Goal: Book appointment/travel/reservation

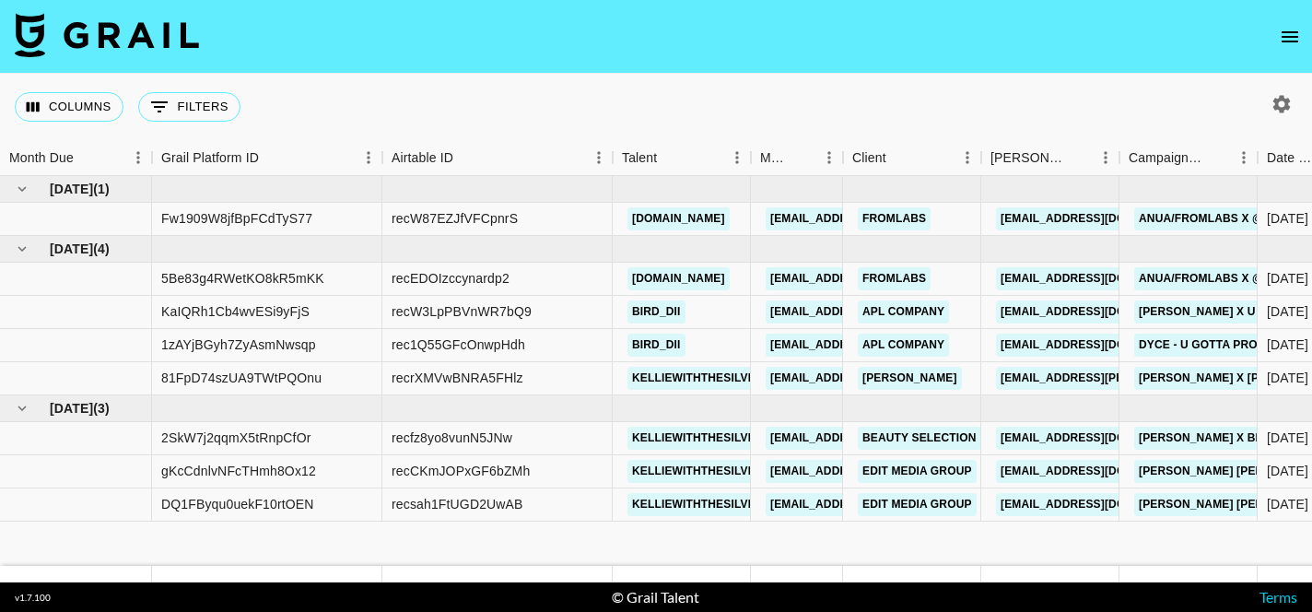
click at [1285, 39] on icon "open drawer" at bounding box center [1290, 37] width 22 height 22
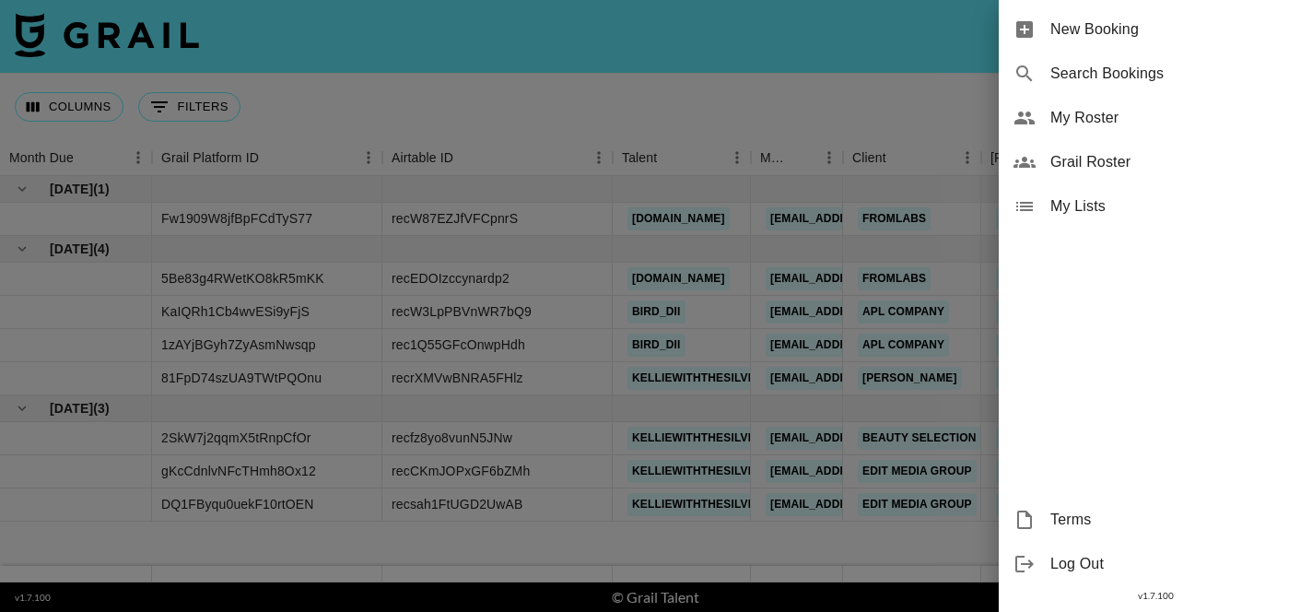
click at [1061, 29] on span "New Booking" at bounding box center [1173, 29] width 247 height 22
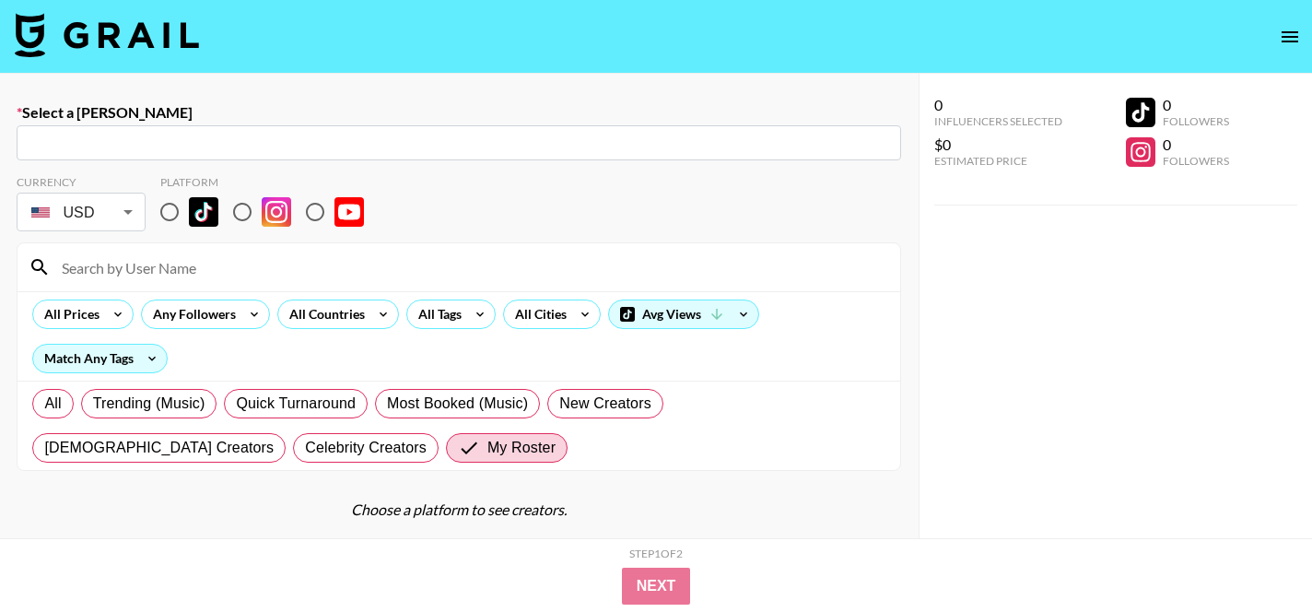
click at [315, 147] on input "text" at bounding box center [459, 143] width 862 height 21
paste input "[EMAIL_ADDRESS][DOMAIN_NAME]"
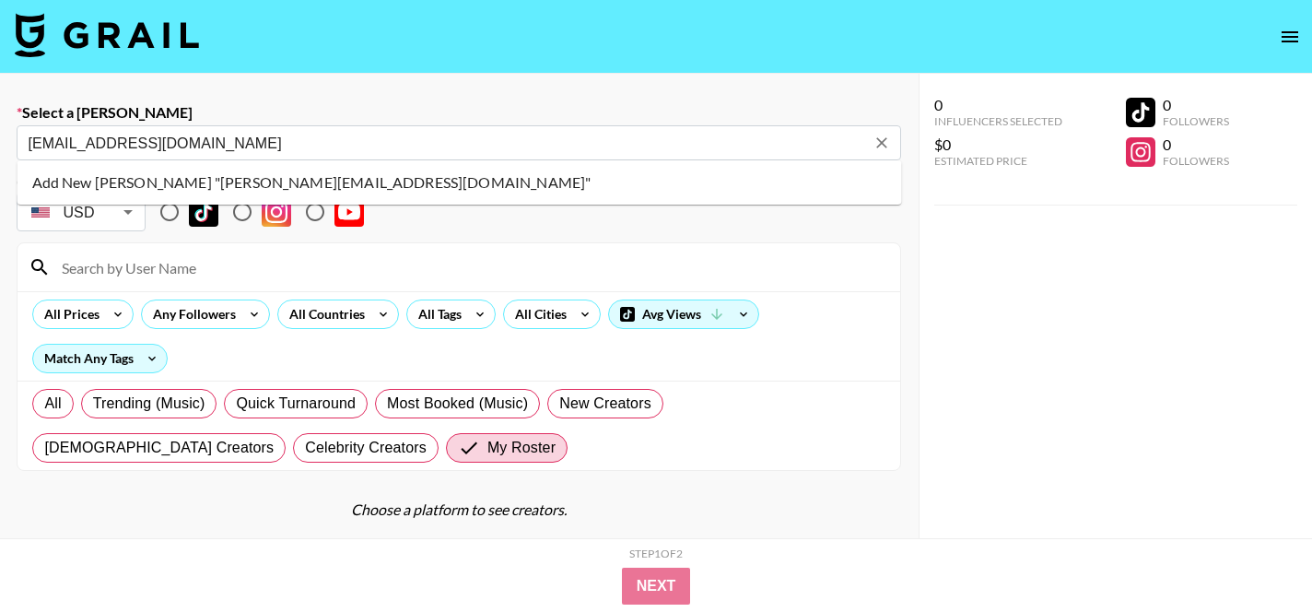
click at [257, 176] on li "Add New [PERSON_NAME] "[PERSON_NAME][EMAIL_ADDRESS][DOMAIN_NAME]"" at bounding box center [460, 182] width 884 height 29
type input "Add New [PERSON_NAME] "[PERSON_NAME][EMAIL_ADDRESS][DOMAIN_NAME]""
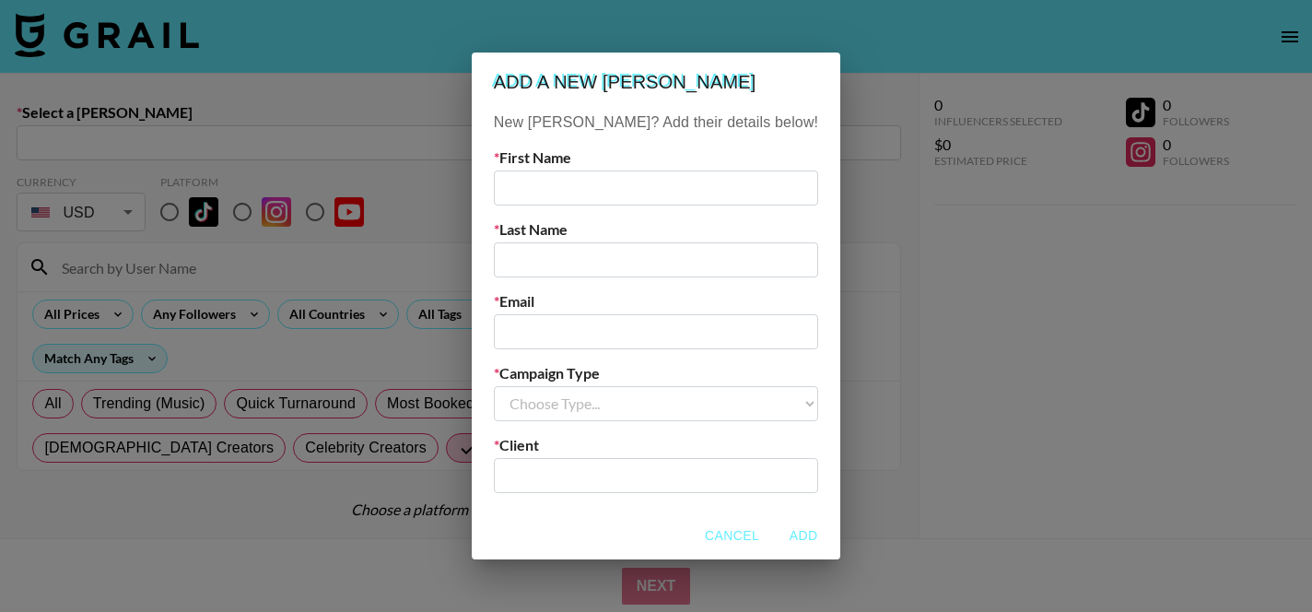
click at [583, 189] on input "text" at bounding box center [656, 187] width 324 height 35
click at [697, 536] on button "Cancel" at bounding box center [731, 536] width 69 height 34
